Goal: Transaction & Acquisition: Purchase product/service

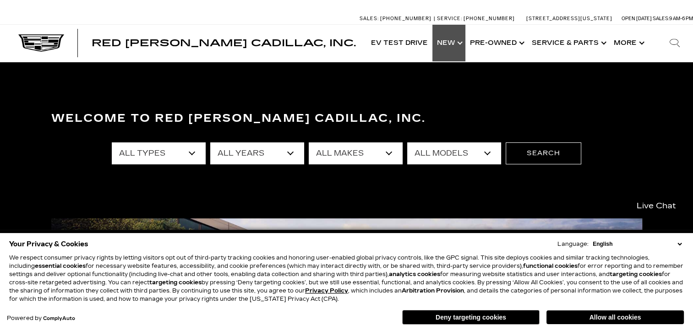
click at [465, 50] on link "Show New" at bounding box center [448, 43] width 33 height 37
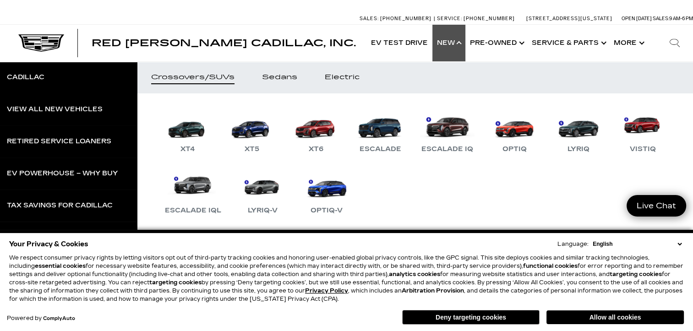
click at [465, 50] on link "Show New" at bounding box center [448, 43] width 33 height 37
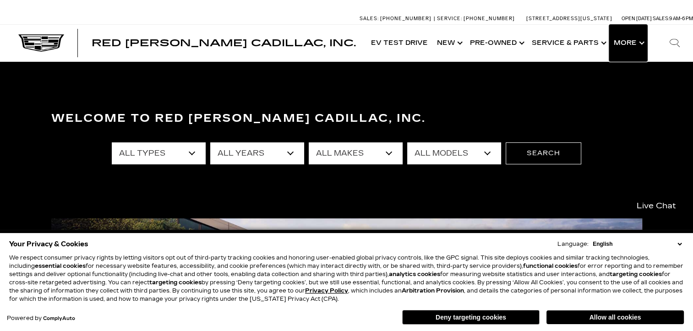
click at [637, 53] on button "Show More" at bounding box center [628, 43] width 38 height 37
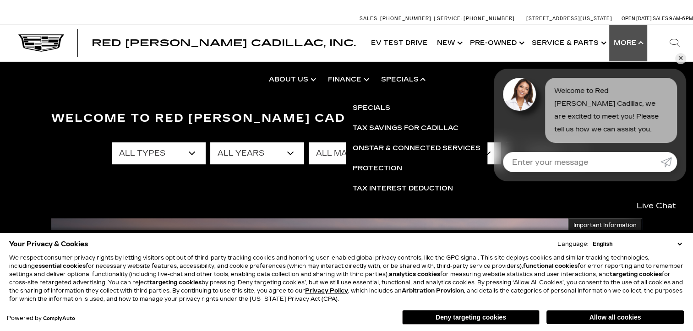
click at [406, 79] on link "Show Specials" at bounding box center [402, 79] width 57 height 37
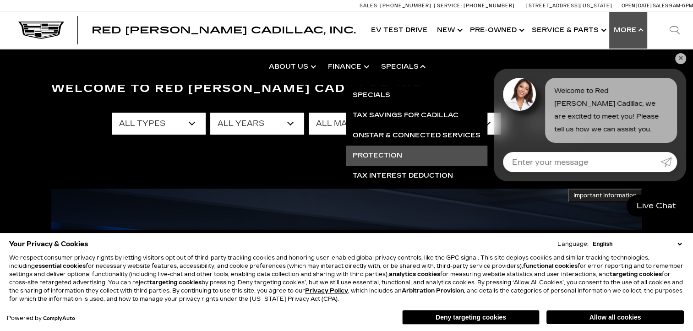
scroll to position [46, 0]
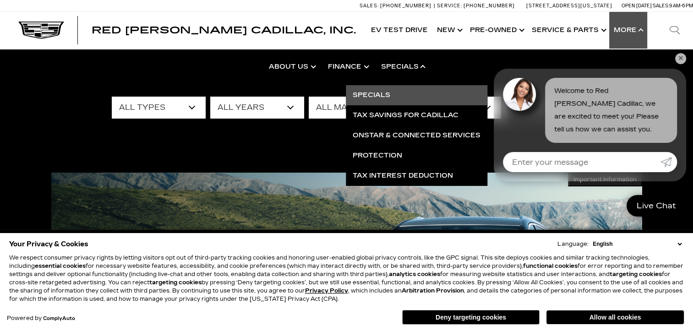
click at [386, 96] on link "Specials" at bounding box center [416, 95] width 141 height 20
click at [384, 95] on link "Specials" at bounding box center [416, 95] width 141 height 20
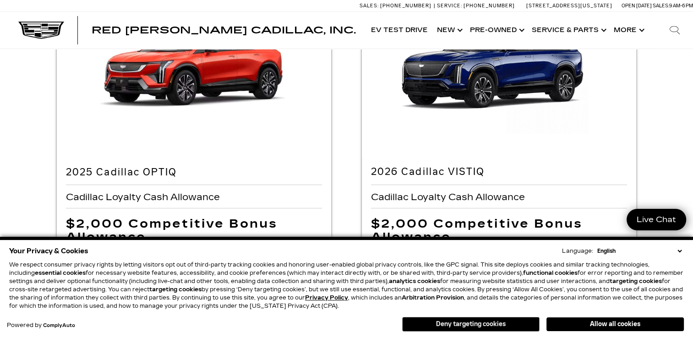
click at [503, 324] on button "Deny targeting cookies" at bounding box center [470, 324] width 137 height 15
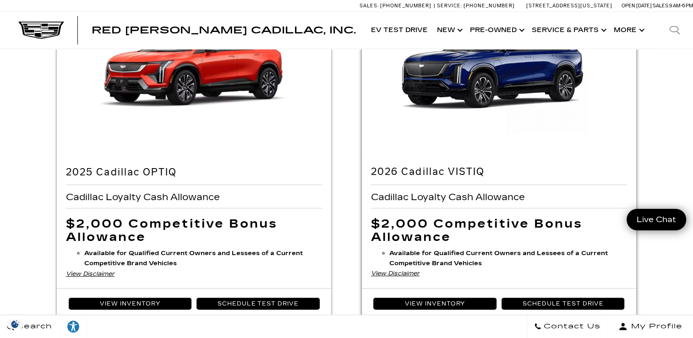
click at [411, 269] on div "View Disclaimer" at bounding box center [499, 273] width 256 height 10
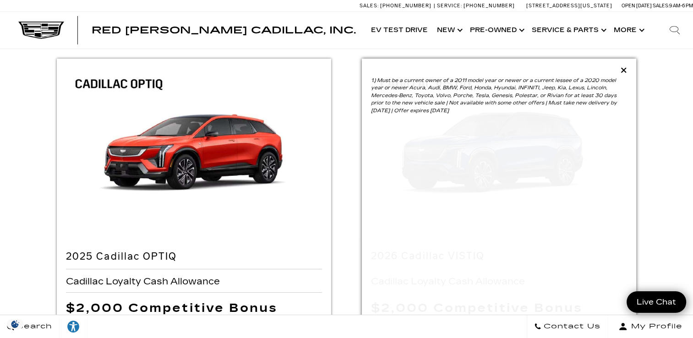
scroll to position [46, 0]
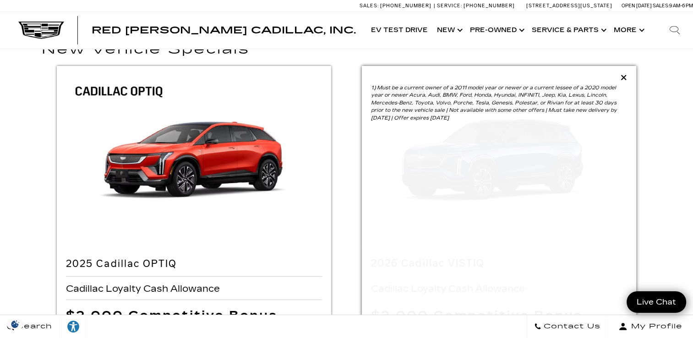
click at [621, 77] on icon at bounding box center [623, 77] width 6 height 8
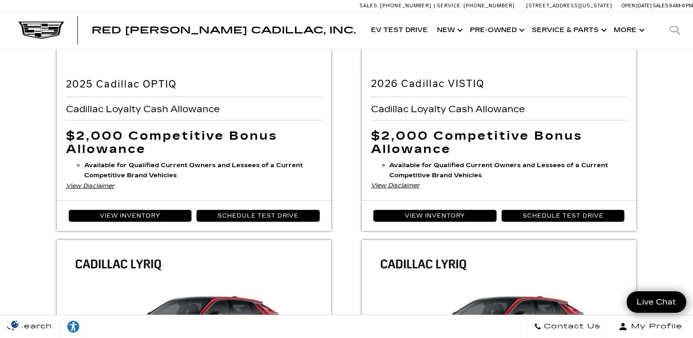
scroll to position [229, 0]
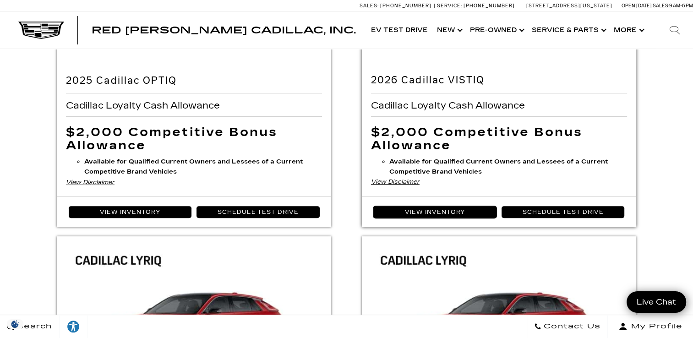
click at [449, 210] on link "View Inventory" at bounding box center [434, 212] width 123 height 12
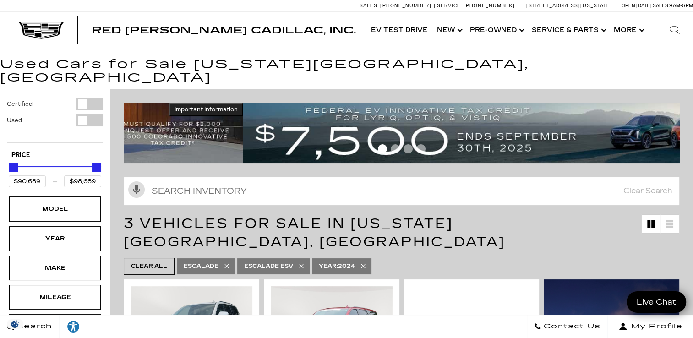
click at [396, 142] on div at bounding box center [401, 150] width 555 height 16
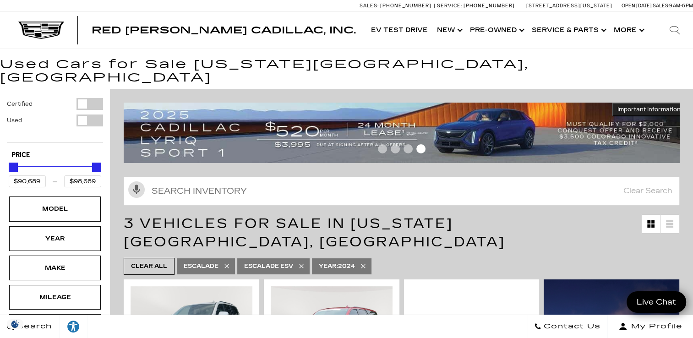
click at [399, 120] on div "Important Information Hide Information Important Information" at bounding box center [401, 133] width 555 height 60
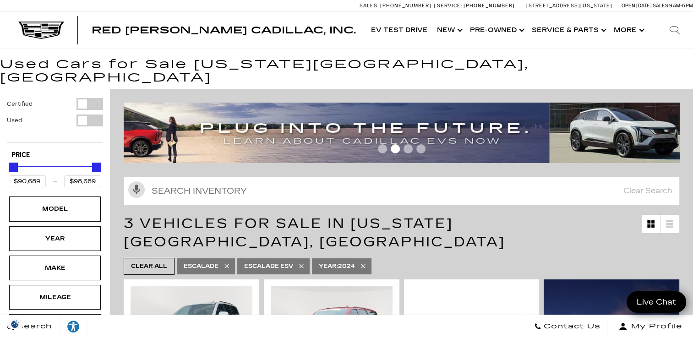
click at [404, 133] on div "Important Information Hide Information" at bounding box center [401, 133] width 555 height 60
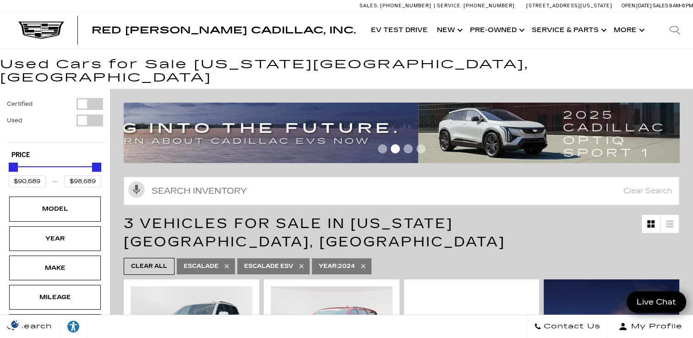
click at [320, 125] on img at bounding box center [137, 133] width 562 height 60
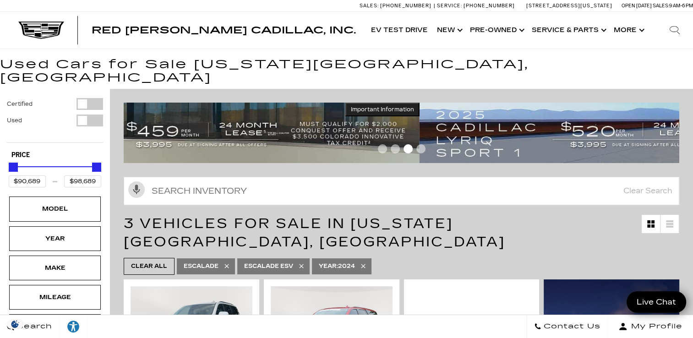
click at [204, 113] on img at bounding box center [138, 133] width 562 height 60
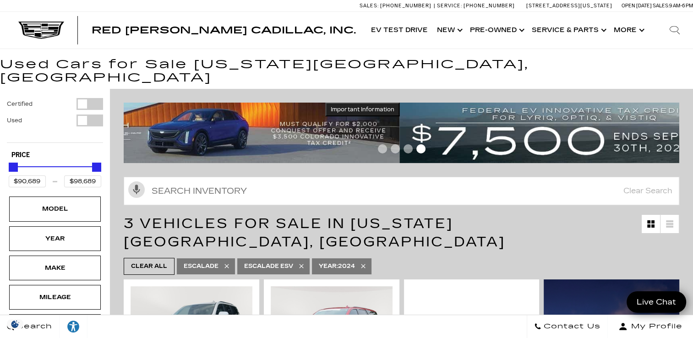
click at [157, 109] on img at bounding box center [118, 133] width 562 height 60
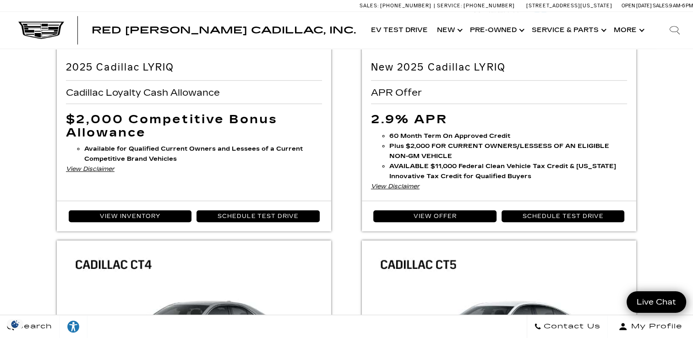
scroll to position [732, 0]
